Goal: Task Accomplishment & Management: Use online tool/utility

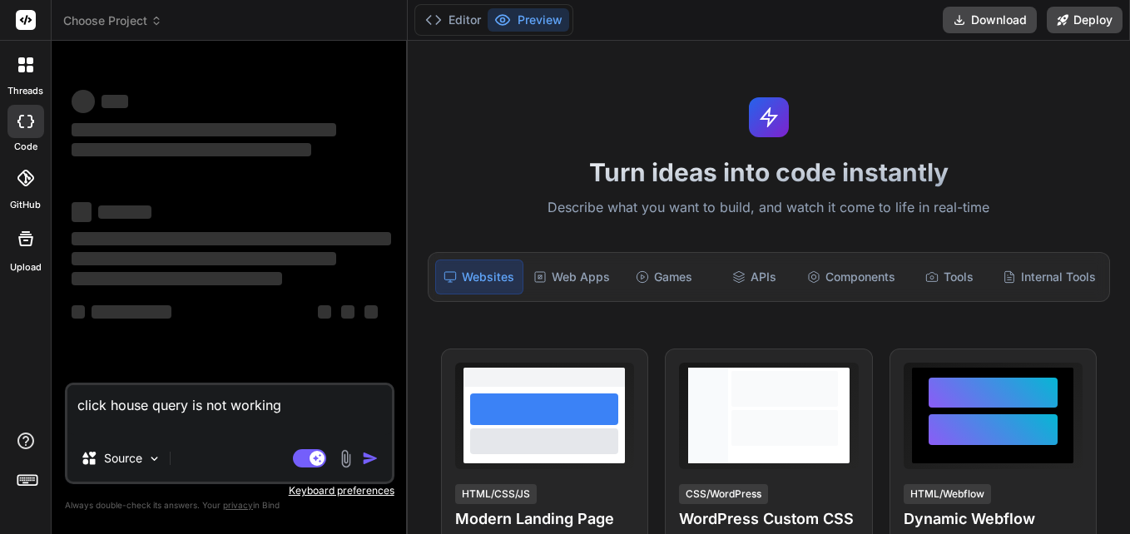
click at [190, 423] on textarea "click house query is not working" at bounding box center [229, 410] width 325 height 50
click at [181, 405] on textarea "click house query is not working" at bounding box center [229, 410] width 325 height 50
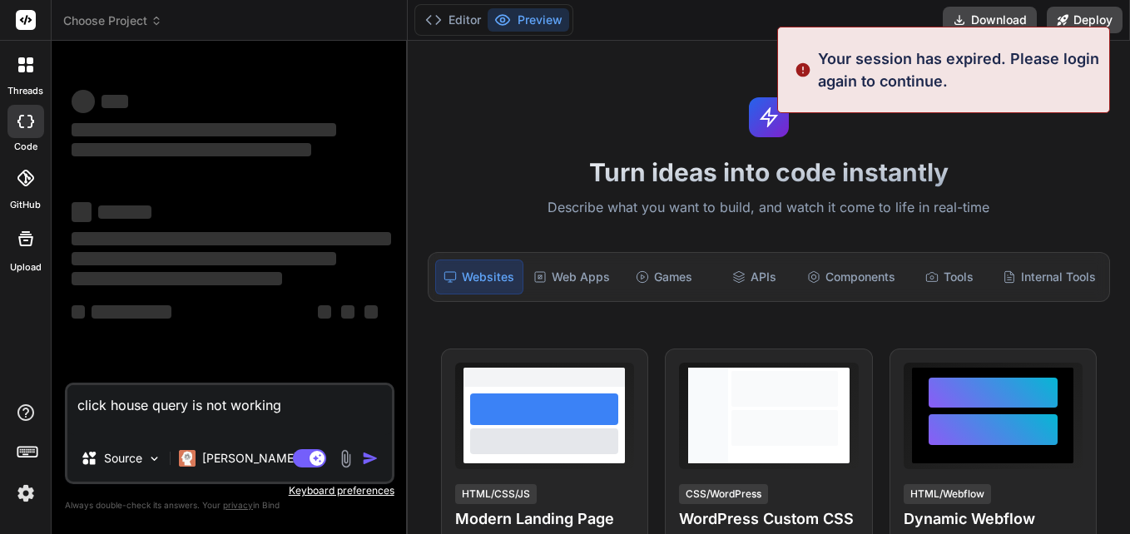
click at [162, 404] on textarea "click house query is not working" at bounding box center [229, 410] width 325 height 50
click at [325, 409] on textarea "click house query is not working" at bounding box center [229, 410] width 325 height 50
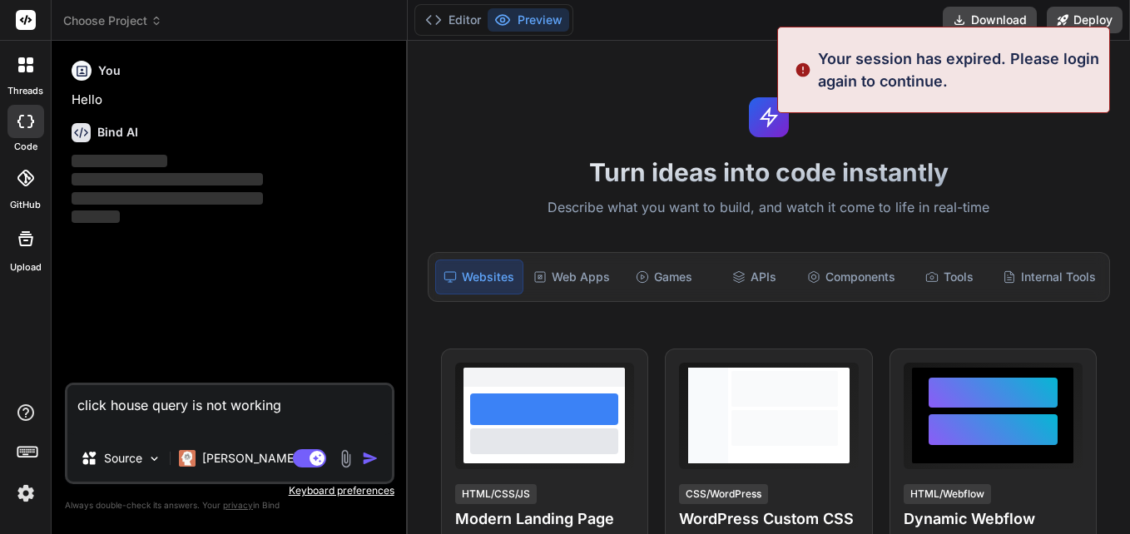
click at [325, 409] on textarea "click house query is not working" at bounding box center [229, 410] width 325 height 50
type textarea "x"
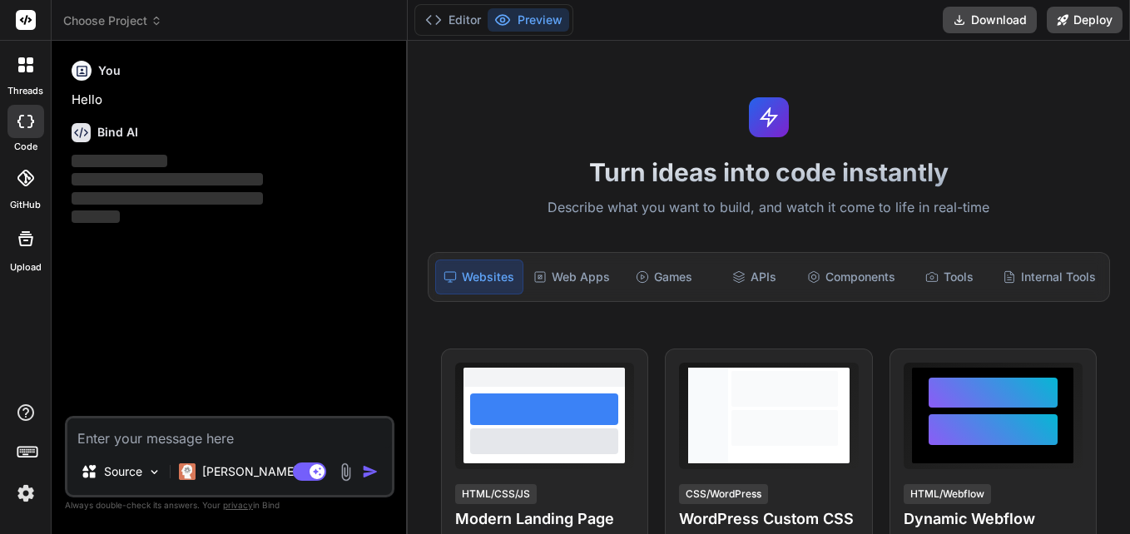
type textarea "x"
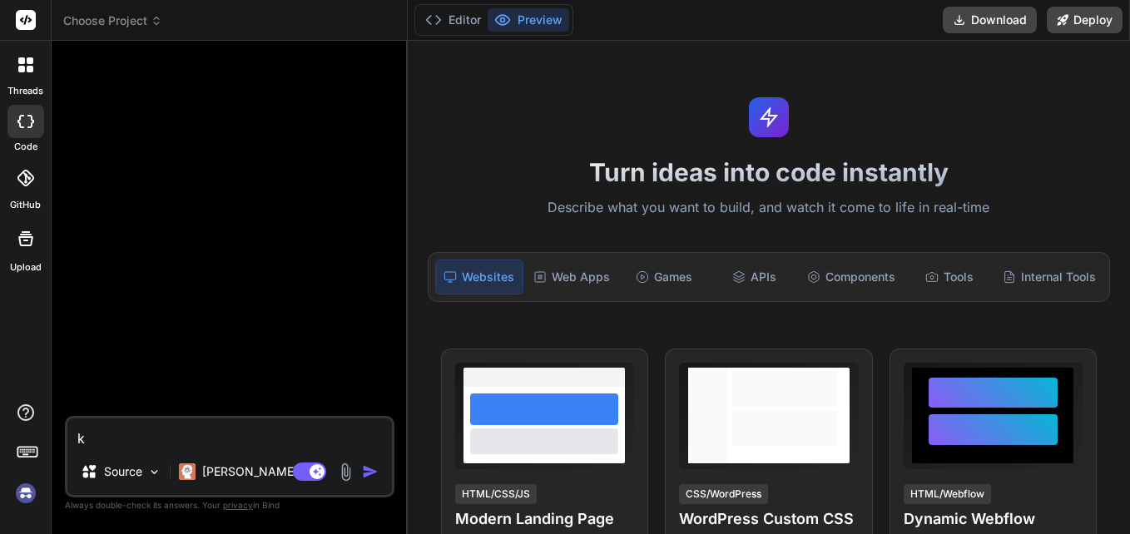
type textarea "ki"
type textarea "x"
type textarea "kin"
type textarea "x"
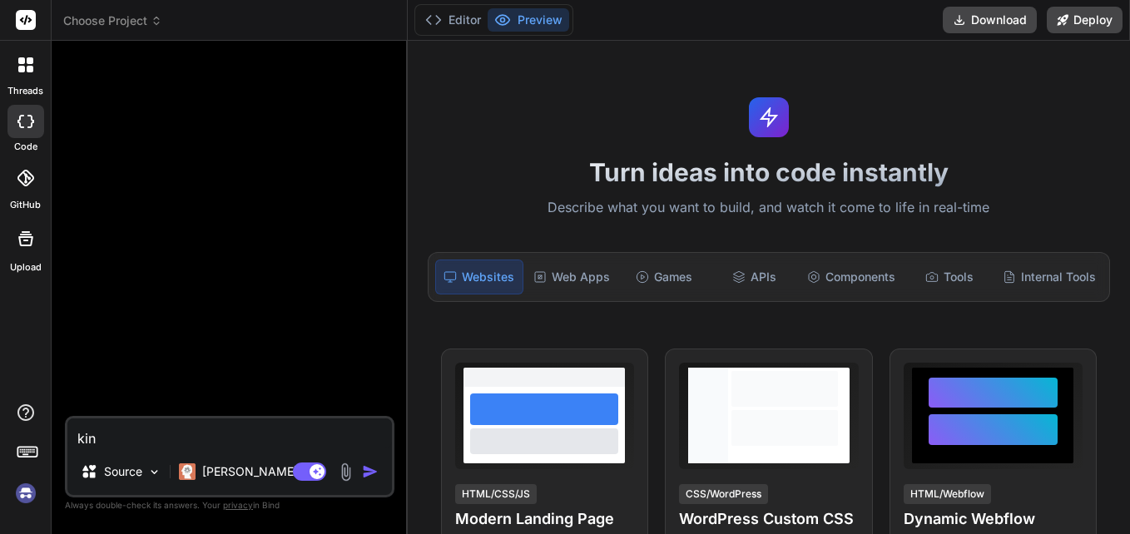
type textarea "kind"
type textarea "x"
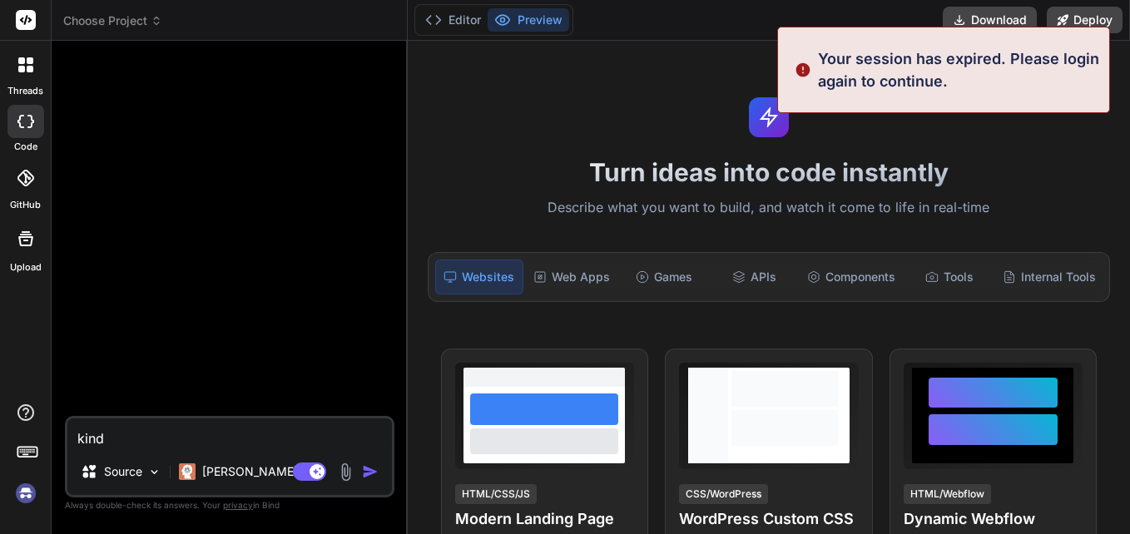
type textarea "kindl"
type textarea "x"
type textarea "kindlu"
type textarea "x"
type textarea "kindlu"
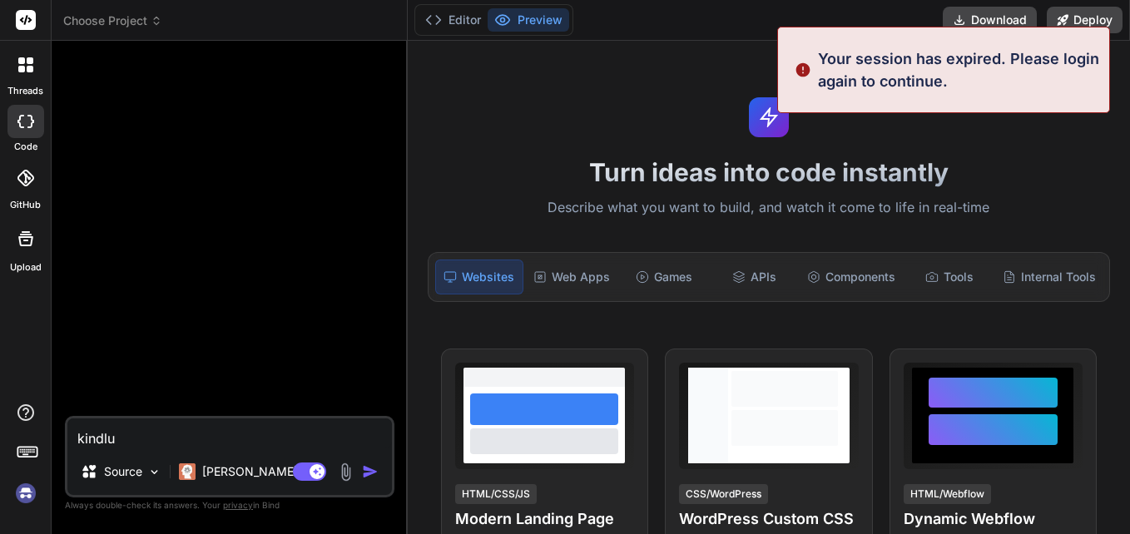
type textarea "x"
type textarea "kindlu"
type textarea "x"
type textarea "kindl"
type textarea "x"
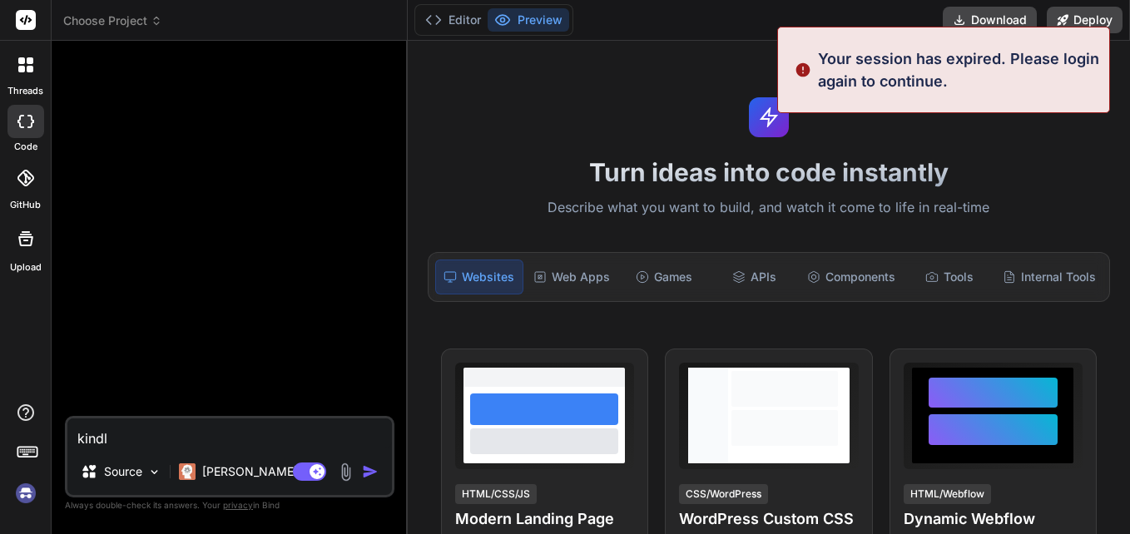
type textarea "kindlu"
type textarea "x"
type textarea "kindlu"
type textarea "x"
type textarea "kindlu"
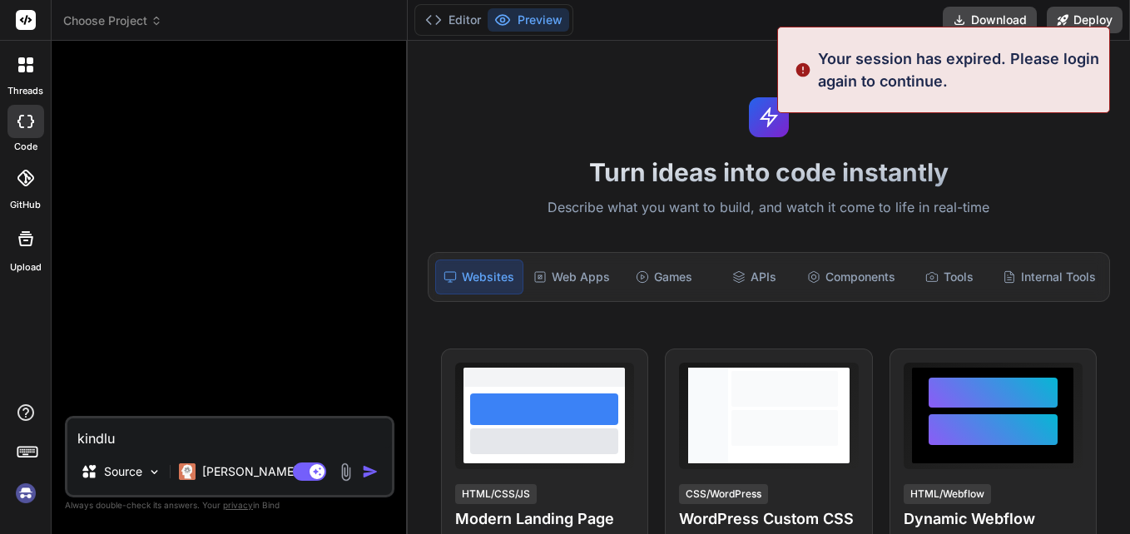
type textarea "x"
type textarea "kindl"
type textarea "x"
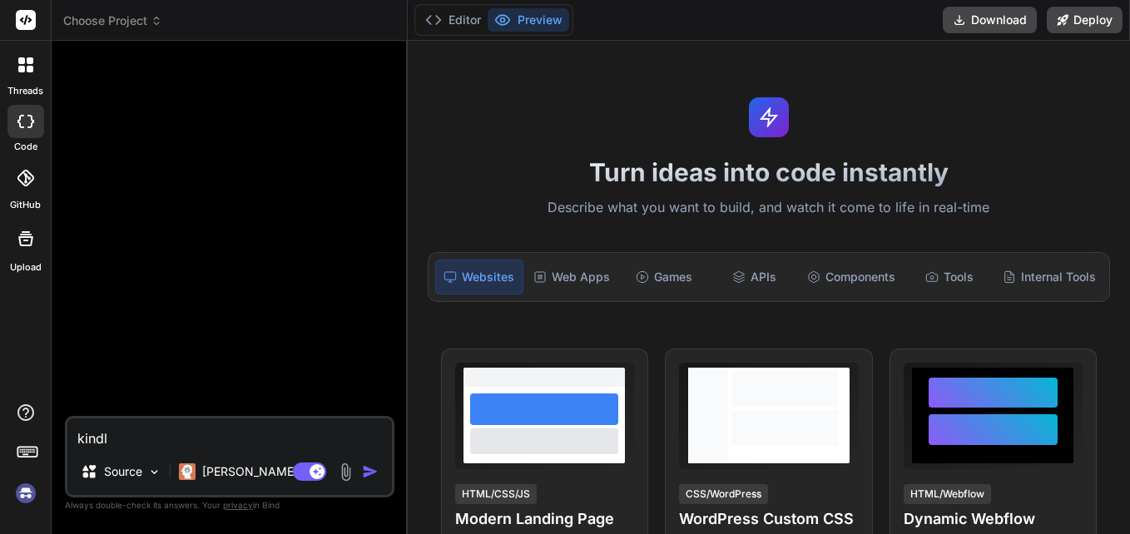
type textarea "kindly"
type textarea "x"
type textarea "kindly"
type textarea "x"
type textarea "kindly c"
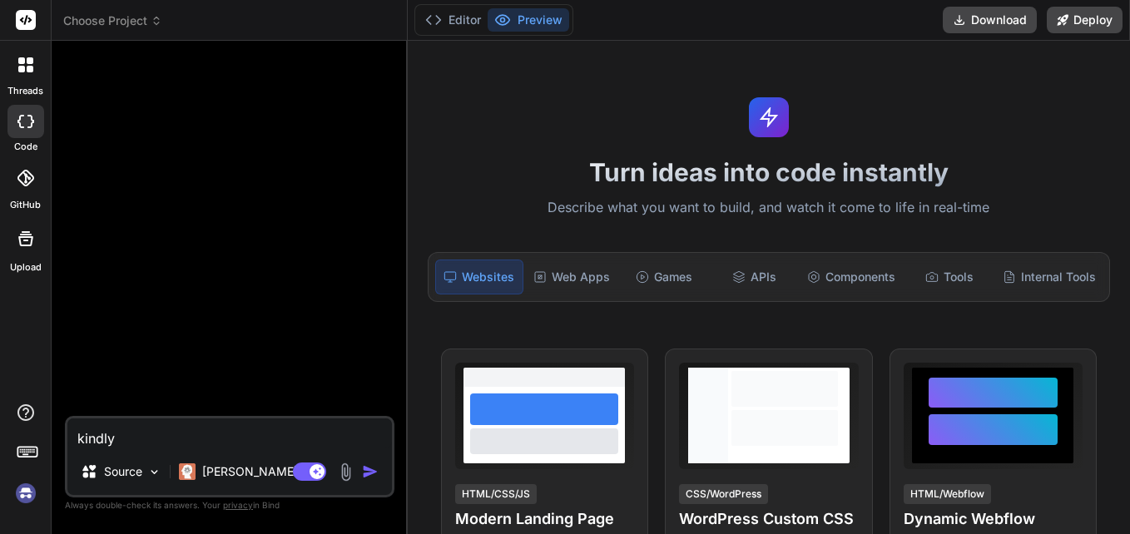
type textarea "x"
type textarea "kindly co"
type textarea "x"
type textarea "kindly con"
type textarea "x"
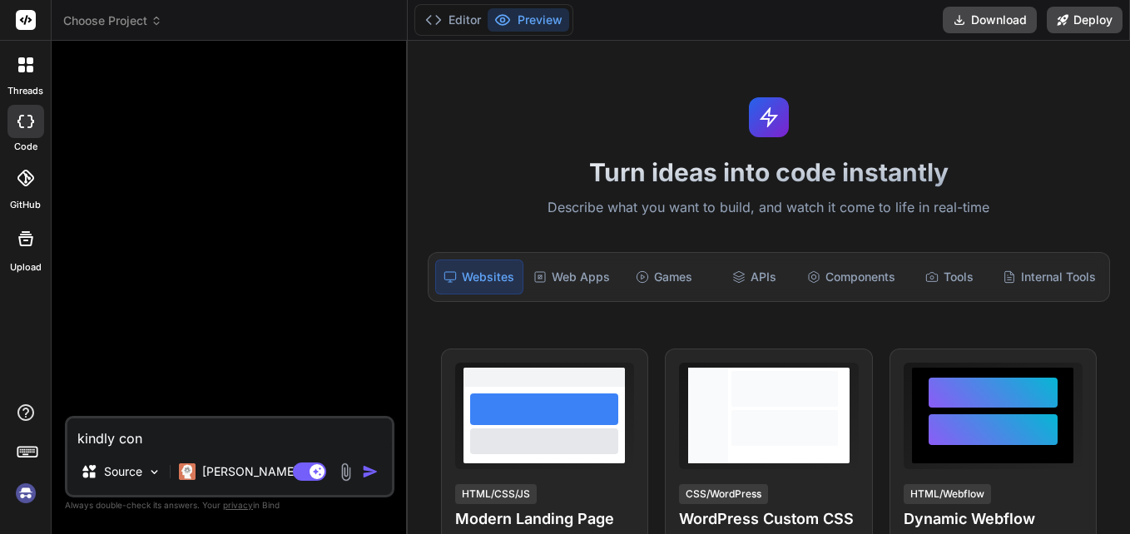
type textarea "kindly conv"
type textarea "x"
type textarea "kindly conve"
type textarea "x"
type textarea "kindly conver"
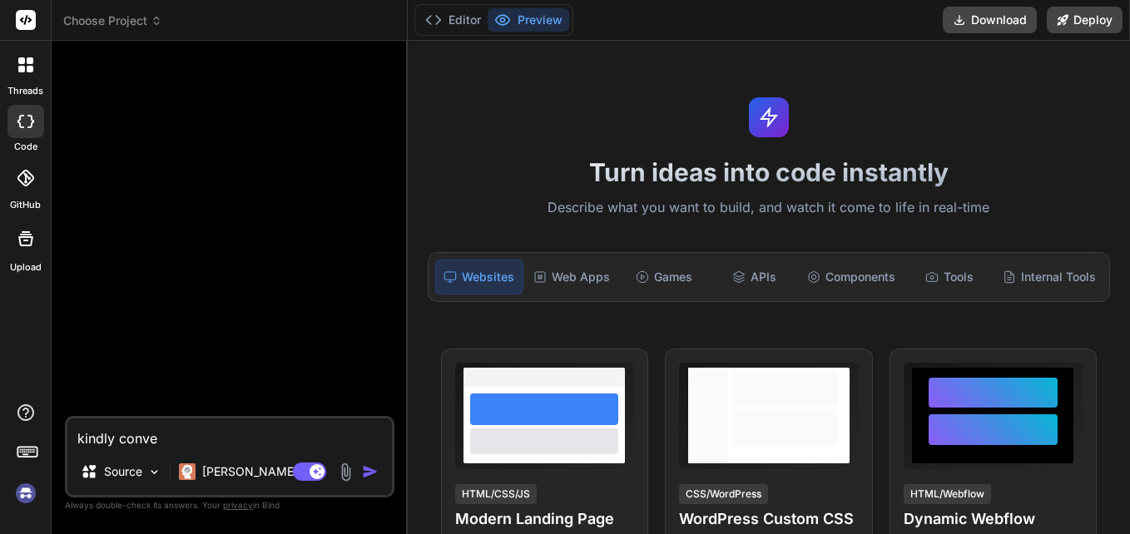
type textarea "x"
type textarea "kindly convert"
type textarea "x"
type textarea "kindly convert"
type textarea "x"
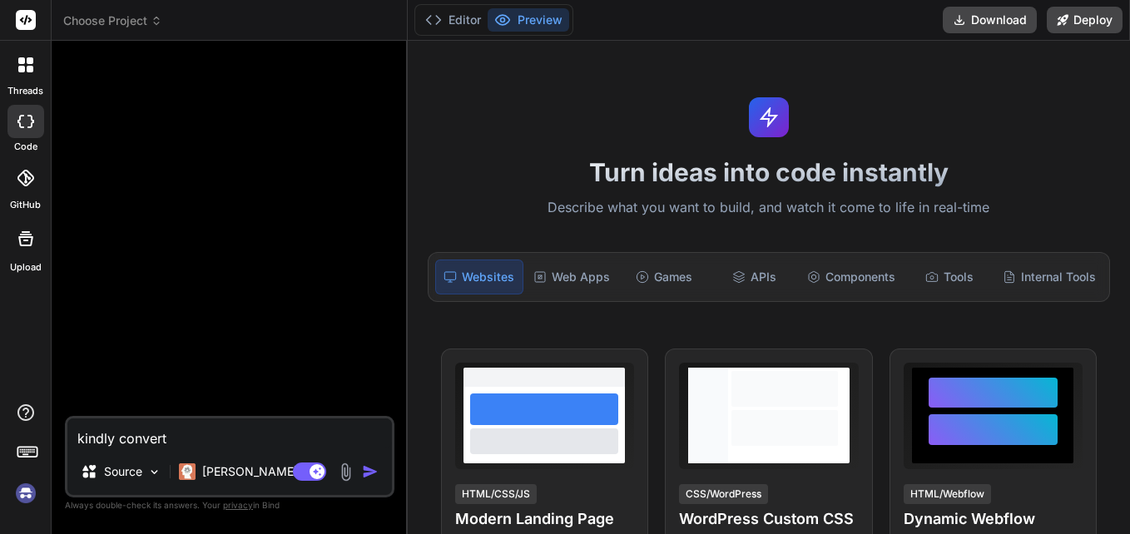
type textarea "kindly convert i"
type textarea "x"
type textarea "kindly convert in"
type textarea "x"
type textarea "kindly convert i"
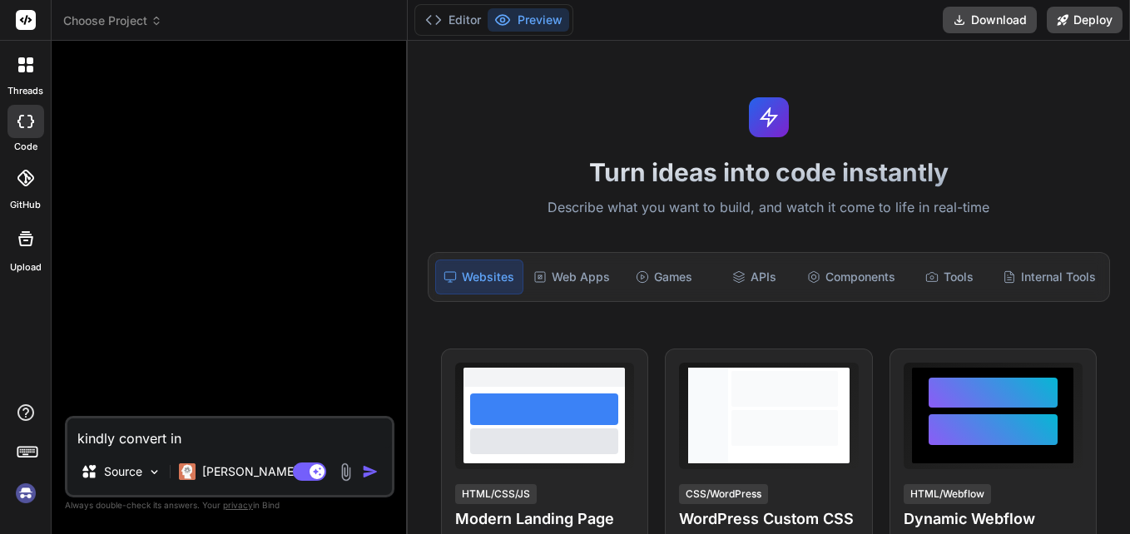
type textarea "x"
type textarea "kindly convert it"
type textarea "x"
type textarea "kindly convert it"
type textarea "x"
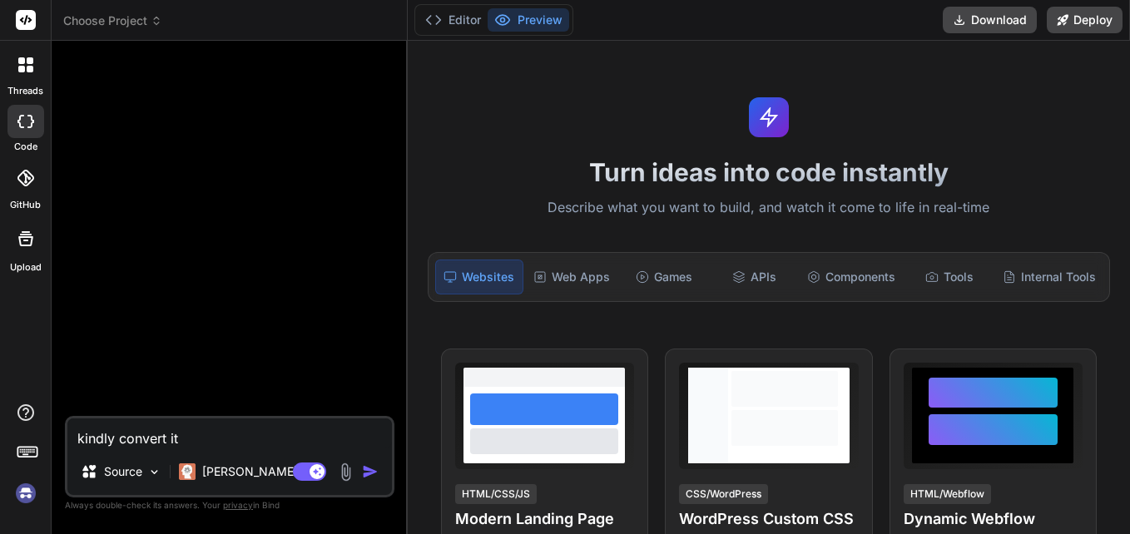
type textarea "kindly convert it i"
type textarea "x"
type textarea "kindly convert it in"
type textarea "x"
type textarea "kindly convert it int"
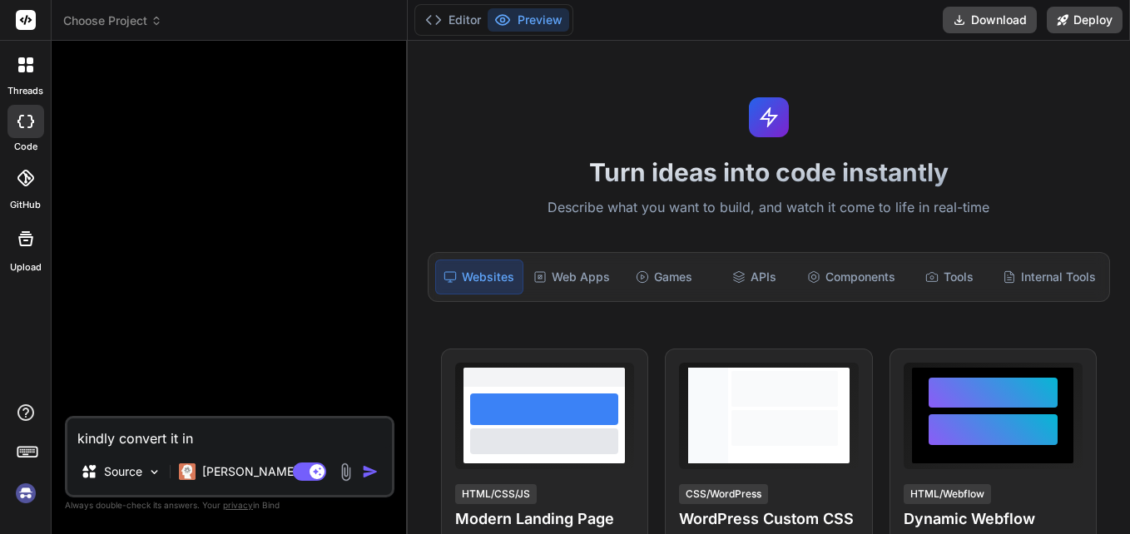
type textarea "x"
type textarea "kindly convert it into"
type textarea "x"
type textarea "kindly convert it into"
type textarea "x"
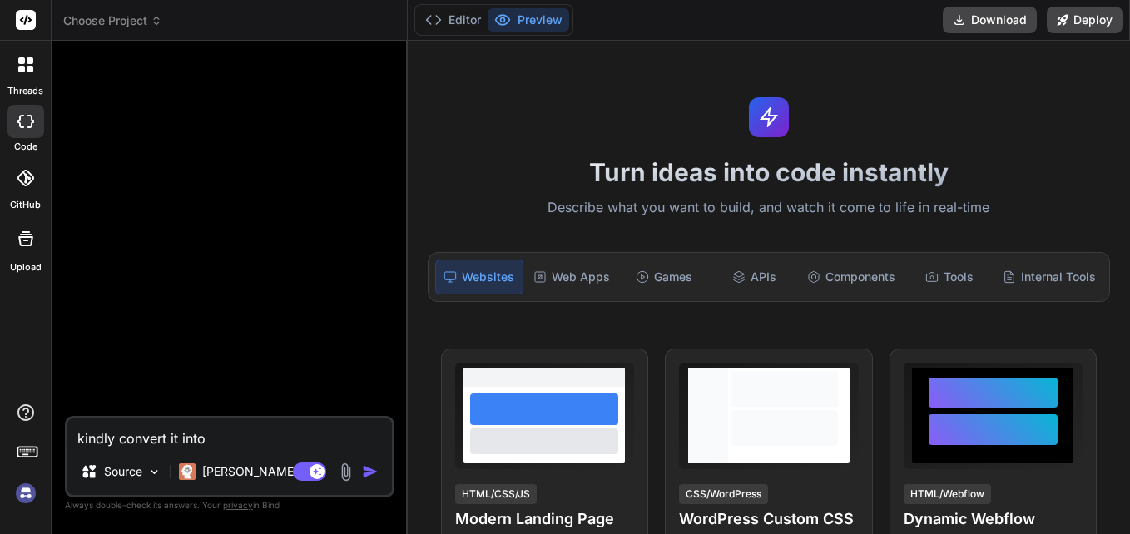
type textarea "kindly convert it into c"
type textarea "x"
type textarea "kindly convert it into cl"
type textarea "x"
type textarea "kindly convert it into cli"
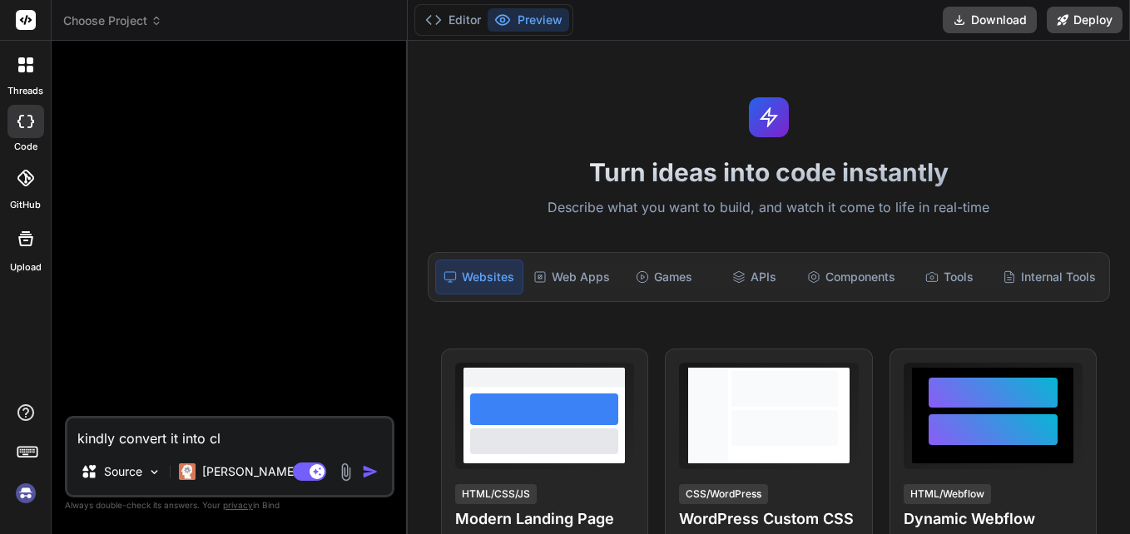
type textarea "x"
type textarea "kindly convert it into clic"
type textarea "x"
type textarea "kindly convert it into click"
type textarea "x"
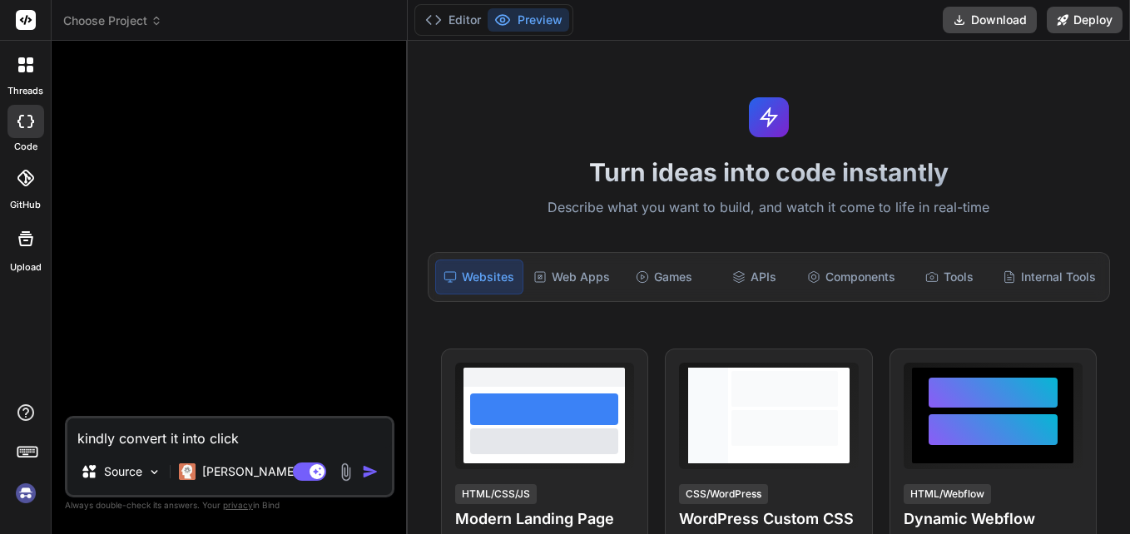
type textarea "kindly convert it into clickh"
type textarea "x"
type textarea "kindly convert it into clickho"
type textarea "x"
type textarea "kindly convert it into clickhou"
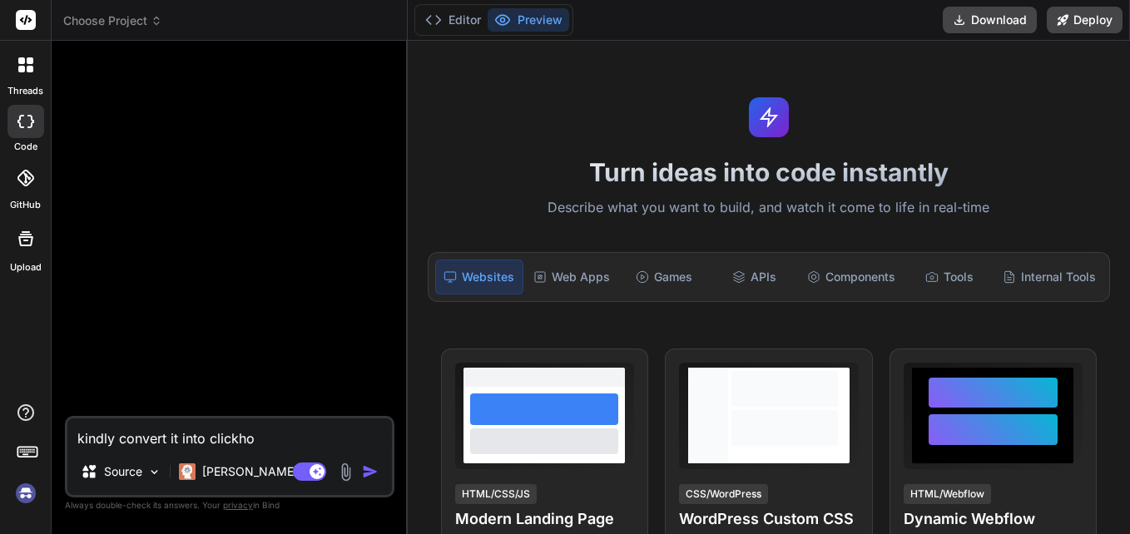
type textarea "x"
type textarea "kindly convert it into clickhous"
type textarea "x"
type textarea "kindly convert it into clickhouse"
type textarea "x"
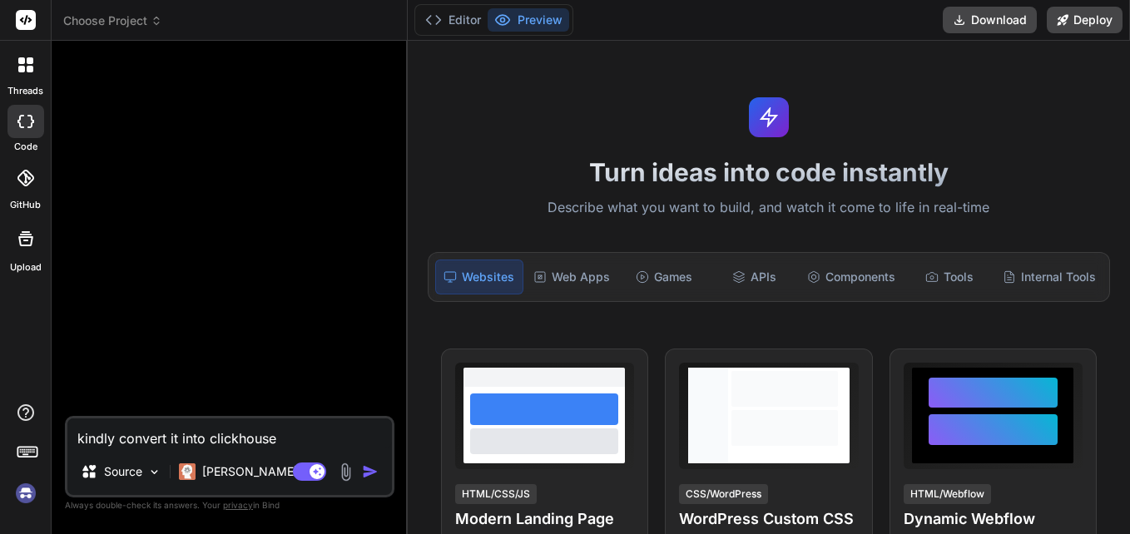
type textarea "kindly convert it into clickhouse"
type textarea "x"
type textarea "kindly convert it into clickhouse q"
type textarea "x"
type textarea "kindly convert it into clickhouse qu"
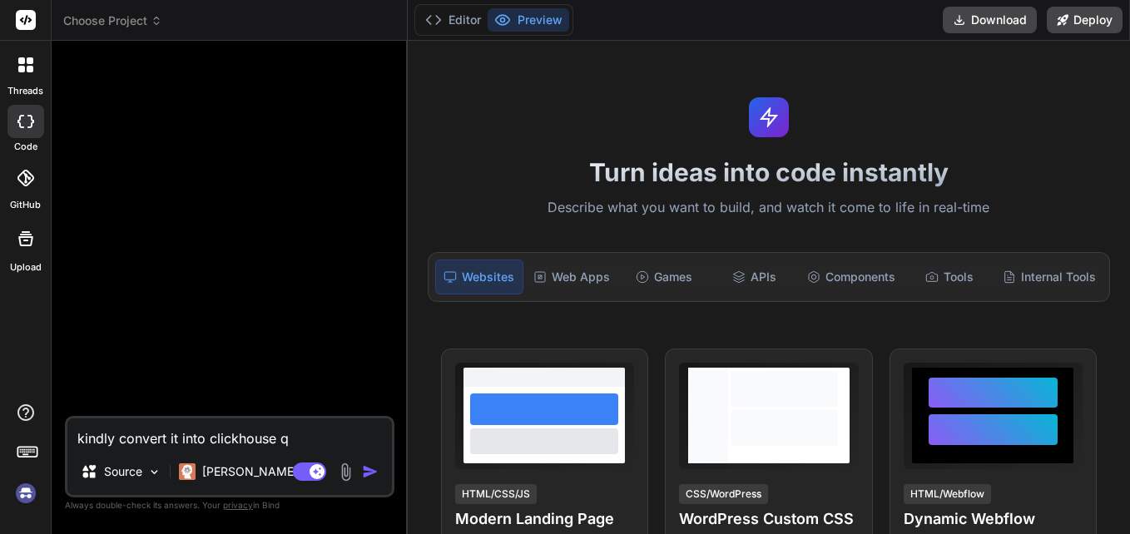
type textarea "x"
type textarea "kindly convert it into clickhouse que"
type textarea "x"
type textarea "kindly convert it into clickhouse quer"
type textarea "x"
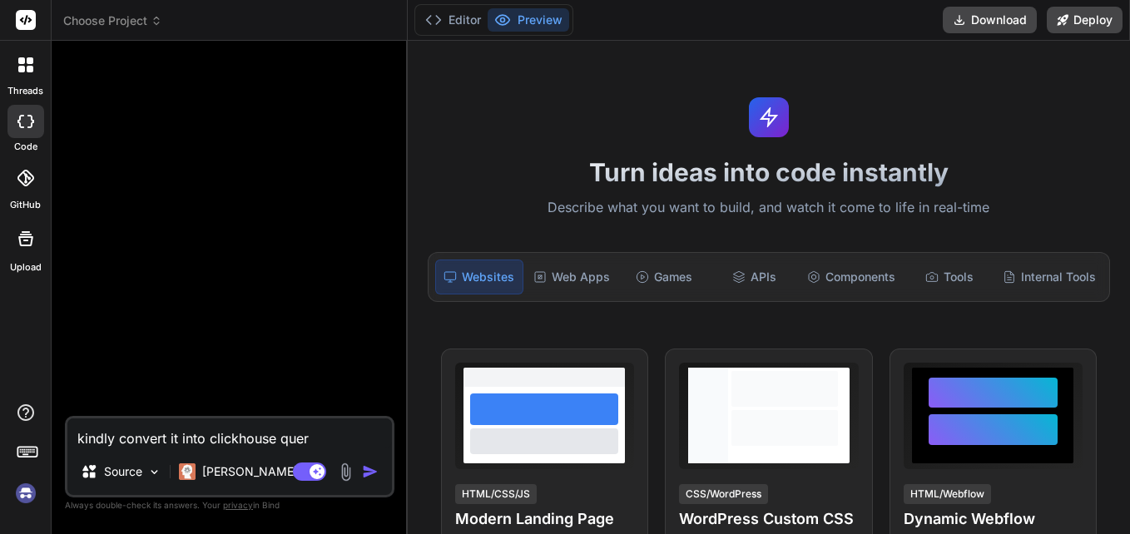
type textarea "kindly convert it into clickhouse query"
type textarea "x"
type textarea "kindly convert it into clickhouse query"
click at [369, 466] on img "button" at bounding box center [370, 471] width 17 height 17
type textarea "x"
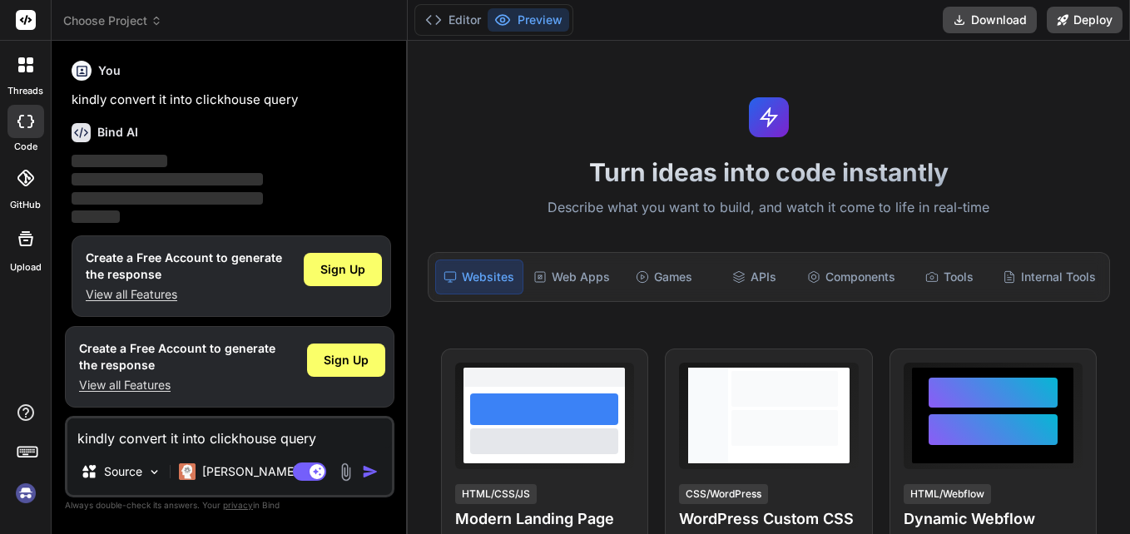
scroll to position [7, 0]
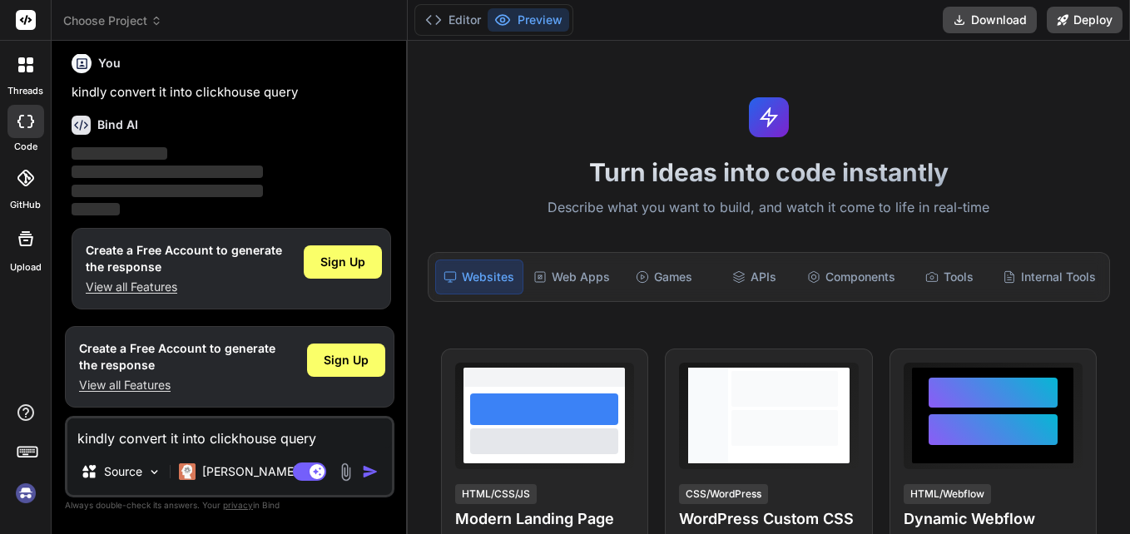
click at [304, 429] on textarea "kindly convert it into clickhouse query" at bounding box center [229, 434] width 325 height 30
paste textarea "select WHEN acc.constitution_type = ANY (ARRAY['Limited Liability Partnership':…"
type textarea "select WHEN acc.constitution_type = ANY (ARRAY['Limited Liability Partnership':…"
type textarea "x"
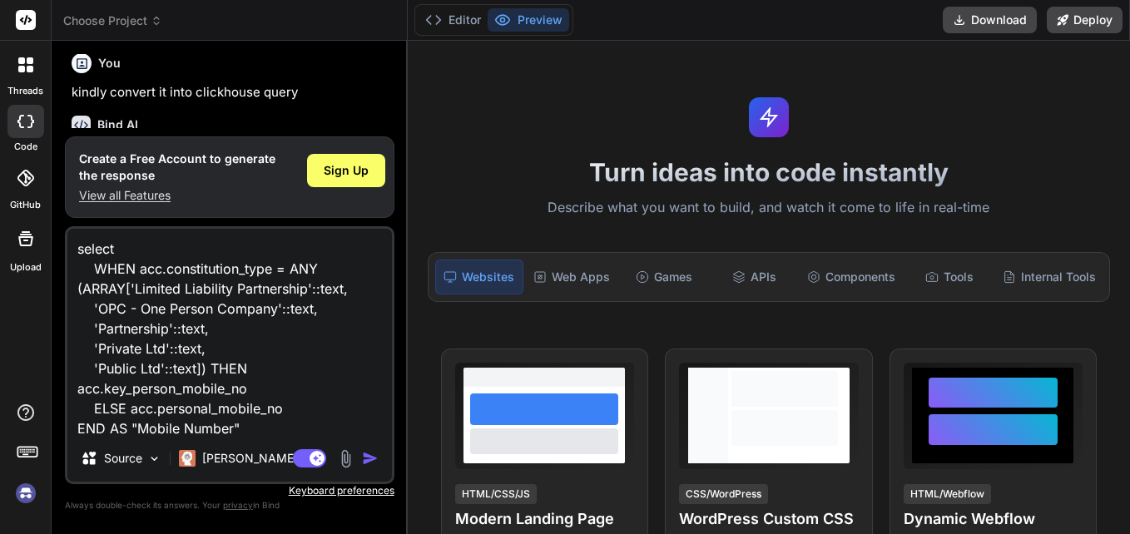
scroll to position [82, 0]
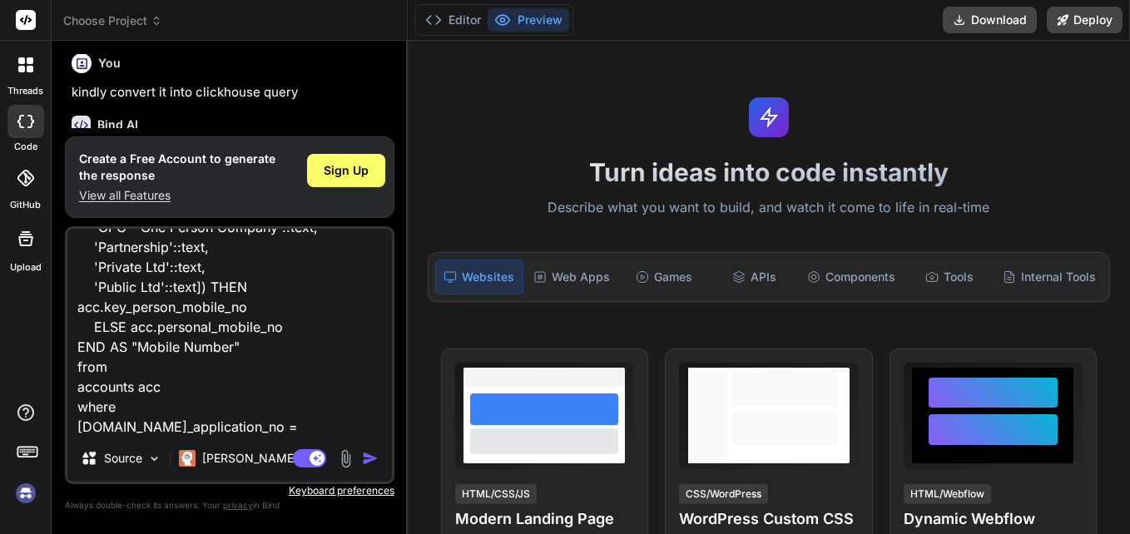
type textarea "select WHEN acc.constitution_type = ANY (ARRAY['Limited Liability Partnership':…"
click at [370, 458] on img "button" at bounding box center [370, 458] width 17 height 17
click at [373, 462] on img "button" at bounding box center [370, 458] width 17 height 17
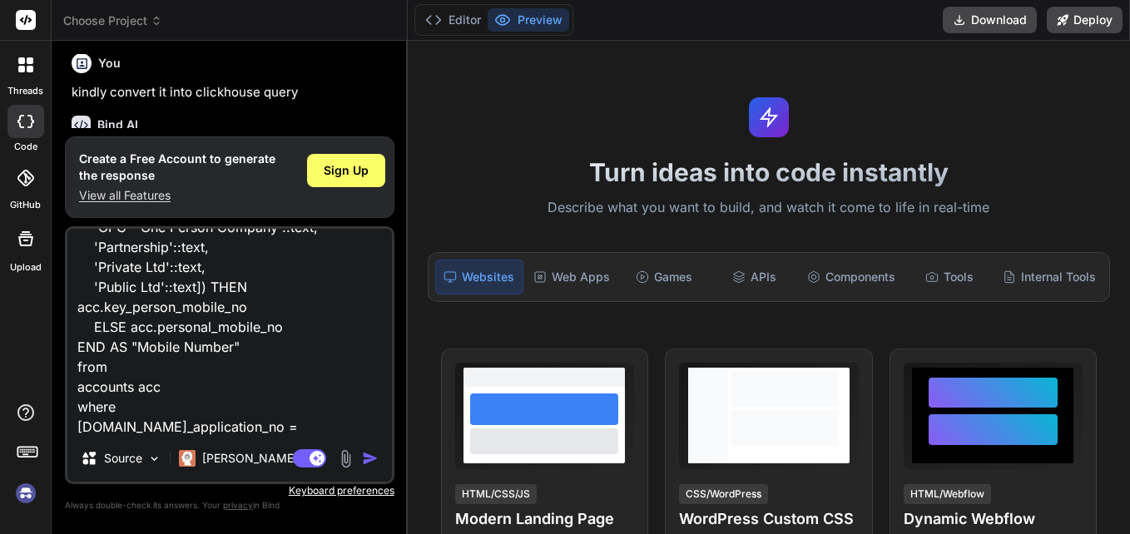
click at [372, 456] on img "button" at bounding box center [370, 458] width 17 height 17
click at [367, 458] on img "button" at bounding box center [370, 458] width 17 height 17
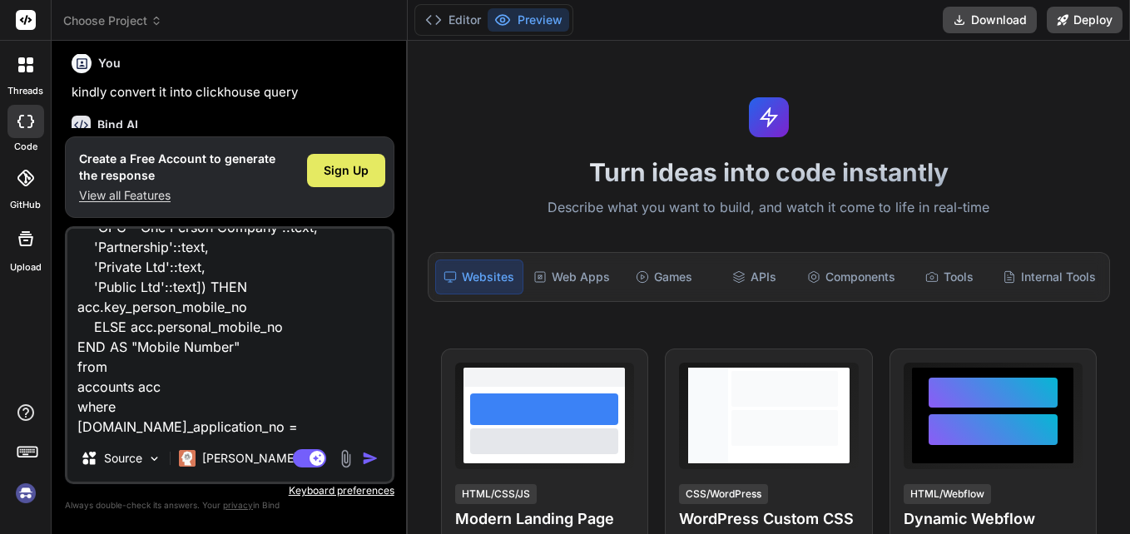
click at [375, 164] on div "Sign Up" at bounding box center [346, 170] width 78 height 33
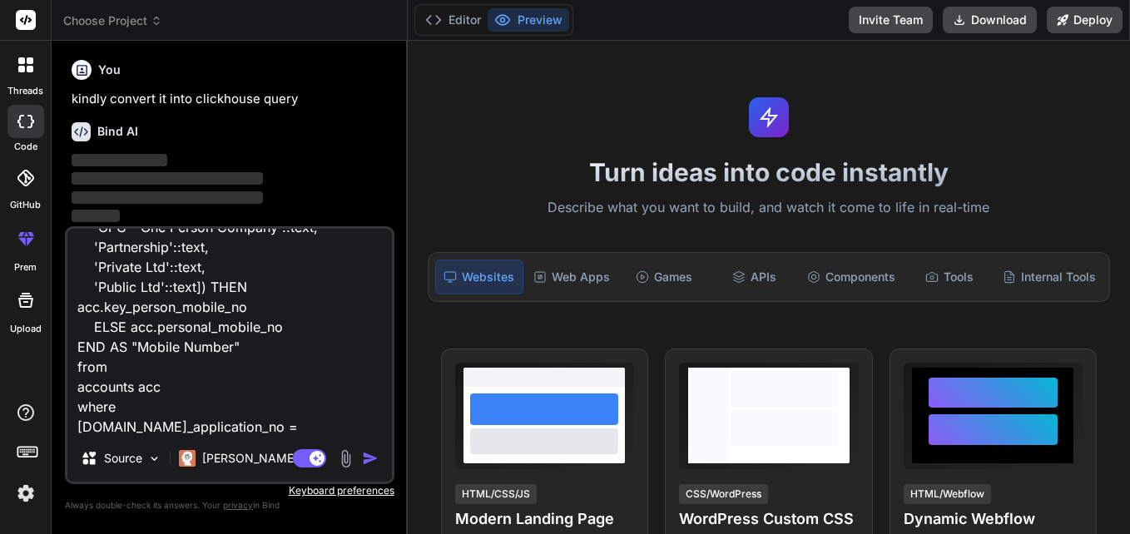
scroll to position [0, 0]
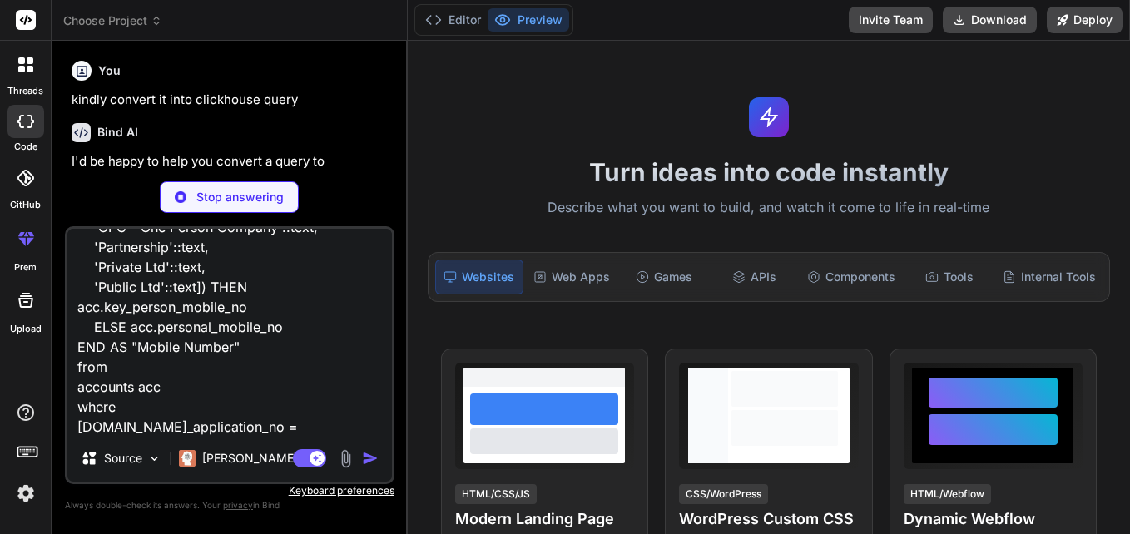
click at [365, 458] on img "button" at bounding box center [370, 458] width 17 height 17
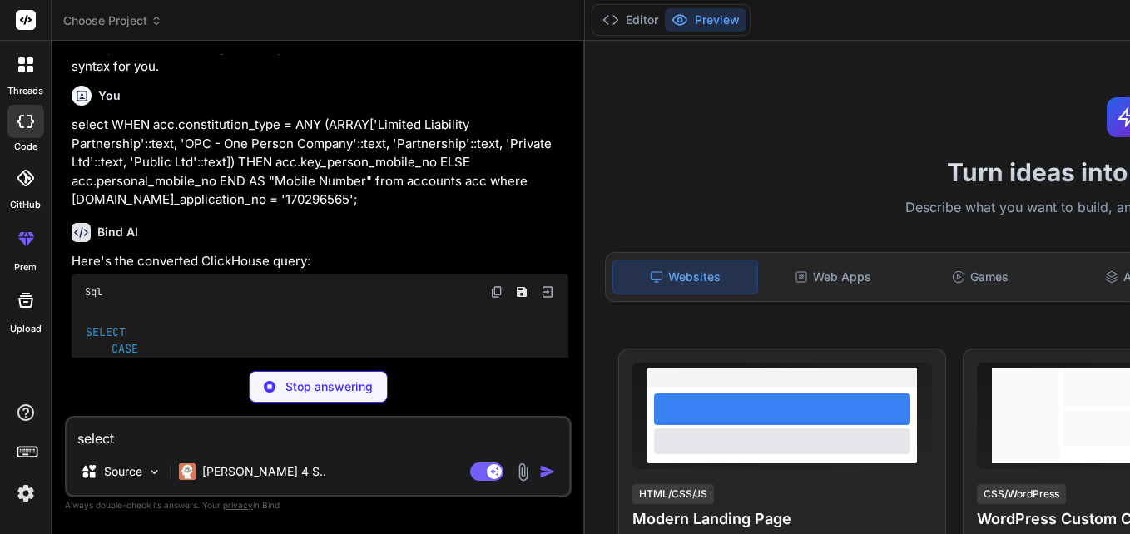
scroll to position [237, 0]
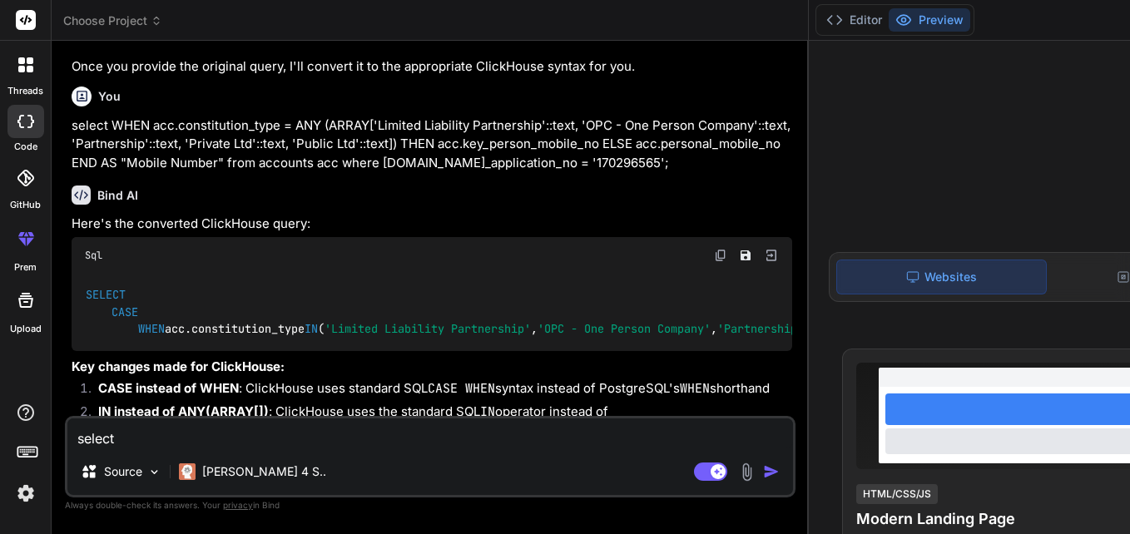
type textarea "x"
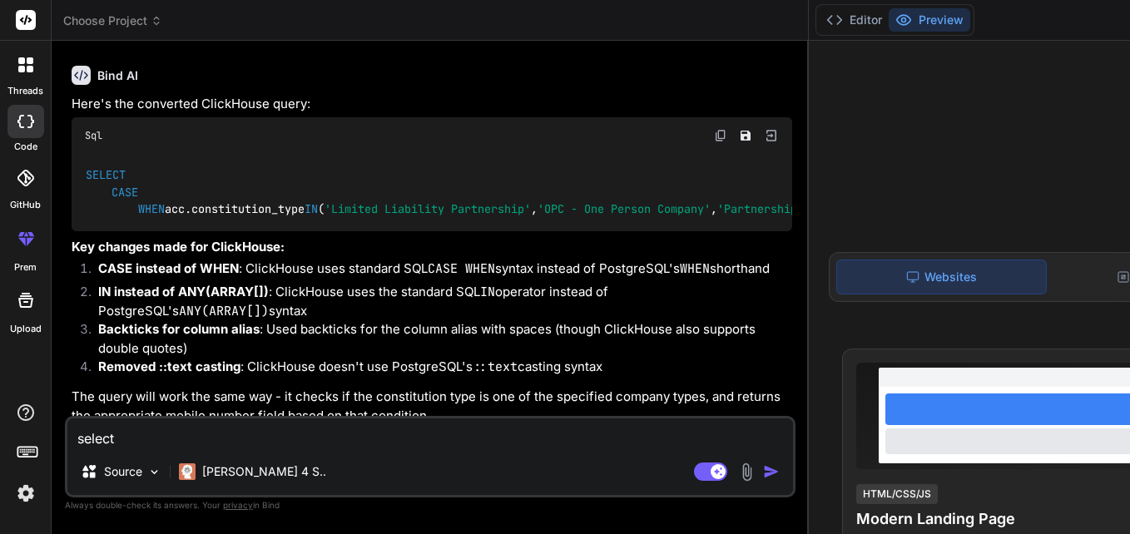
scroll to position [358, 0]
click at [714, 141] on img at bounding box center [720, 134] width 13 height 13
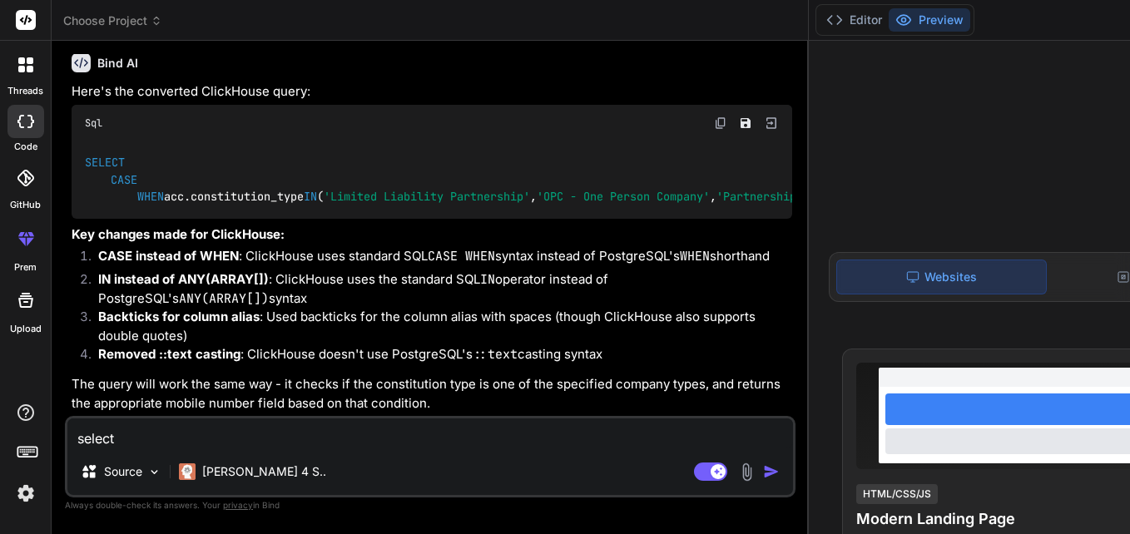
scroll to position [0, 0]
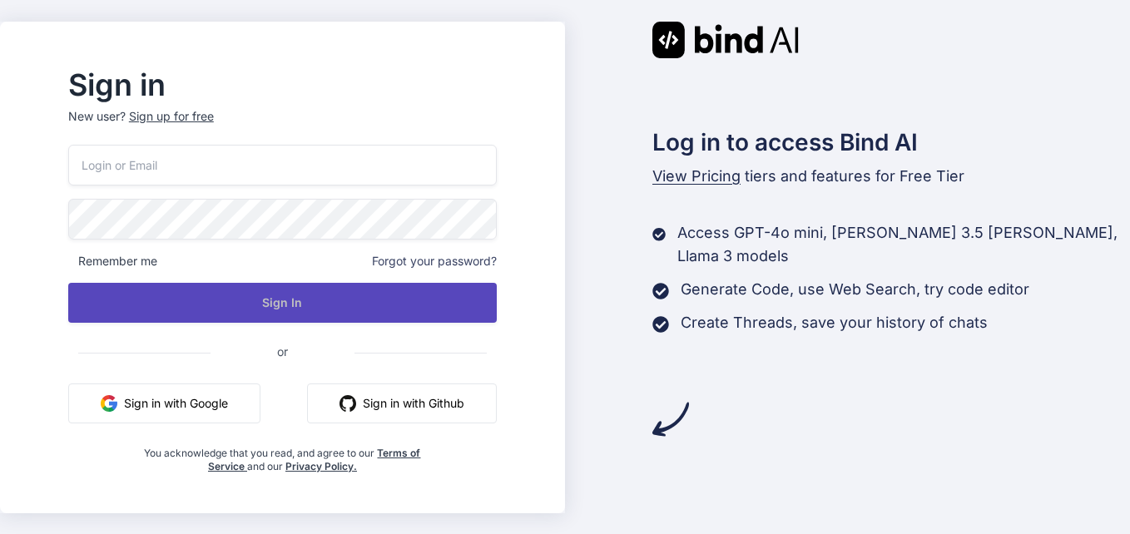
type input "[EMAIL_ADDRESS][DOMAIN_NAME]"
click at [364, 300] on button "Sign In" at bounding box center [282, 303] width 429 height 40
click at [336, 299] on button "Sign In" at bounding box center [282, 303] width 429 height 40
